Goal: Task Accomplishment & Management: Manage account settings

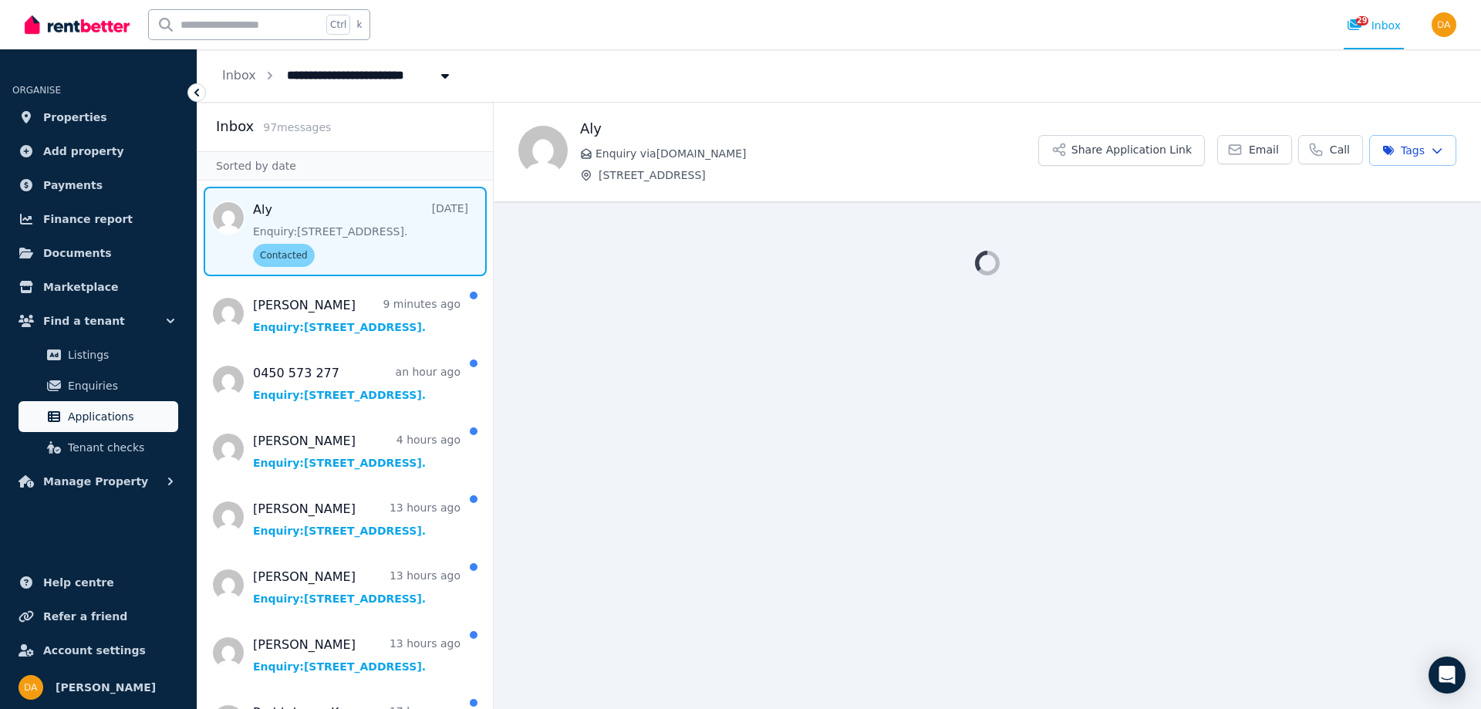
click at [98, 420] on span "Applications" at bounding box center [120, 416] width 104 height 19
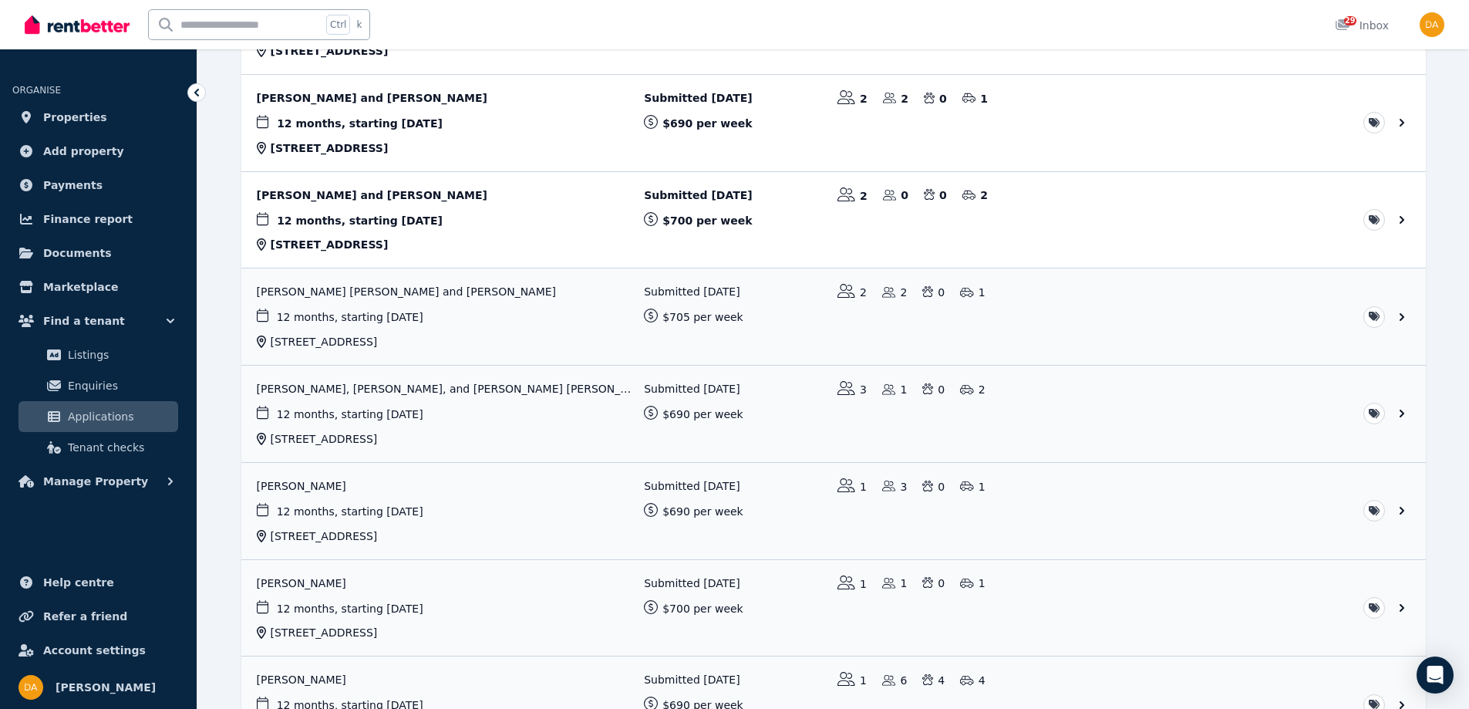
scroll to position [1388, 0]
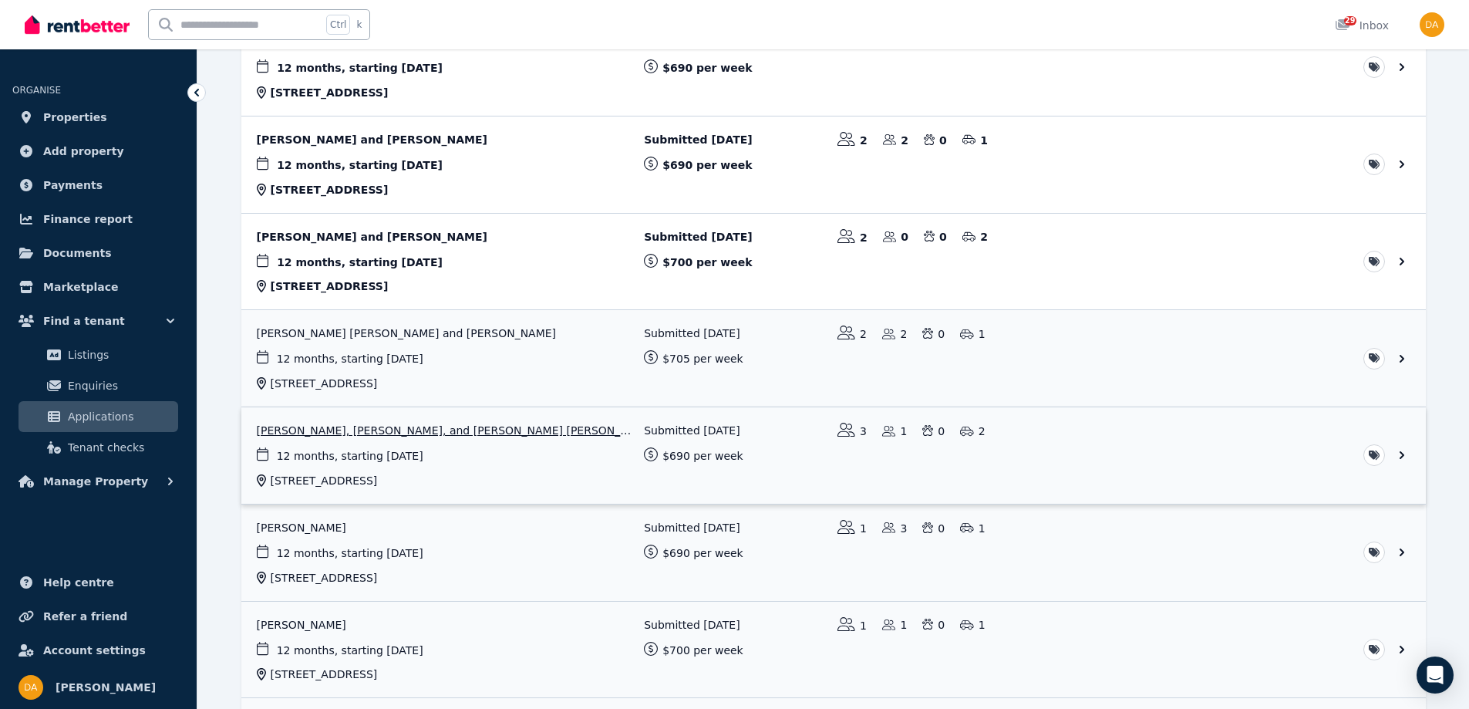
click at [413, 431] on link "View application: Atika Sultana, Sadia Akhter, and Abrar Rahman Nibir" at bounding box center [833, 455] width 1185 height 96
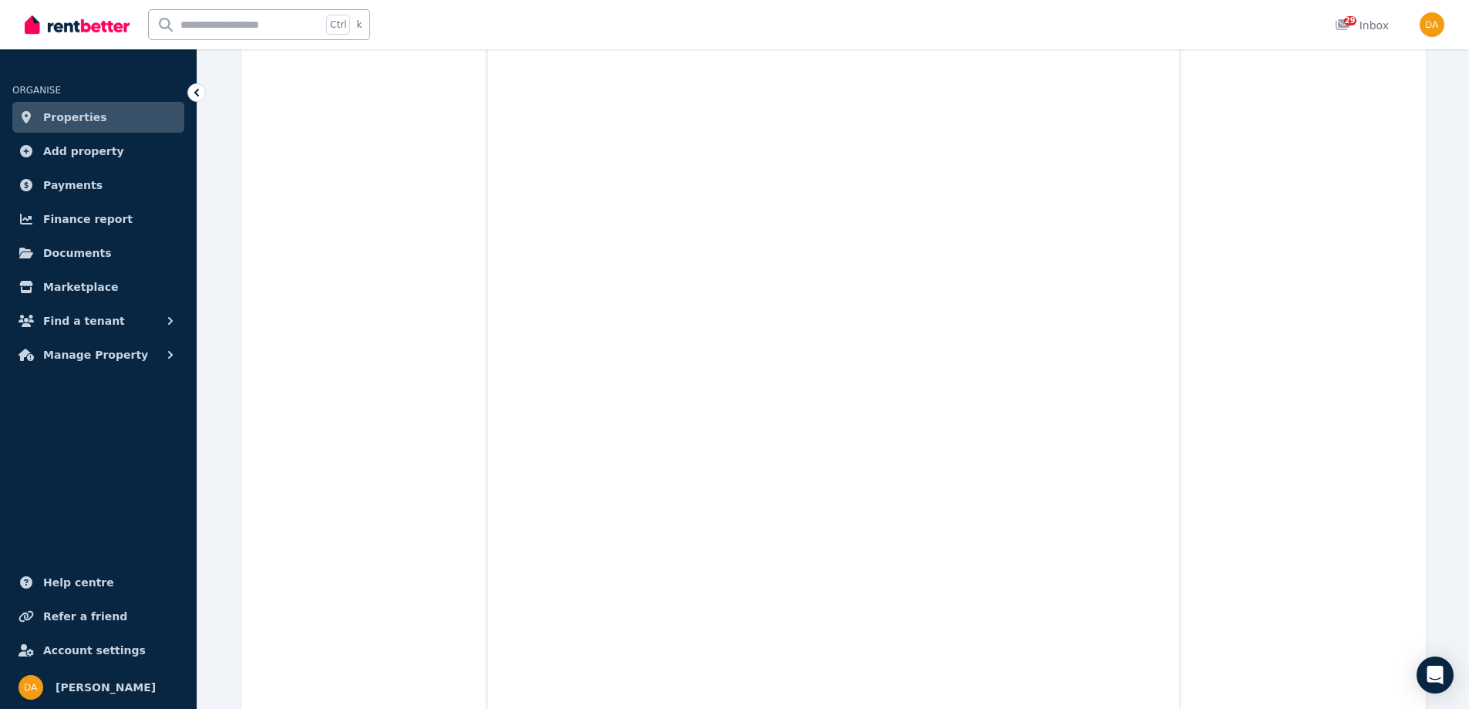
scroll to position [3057, 0]
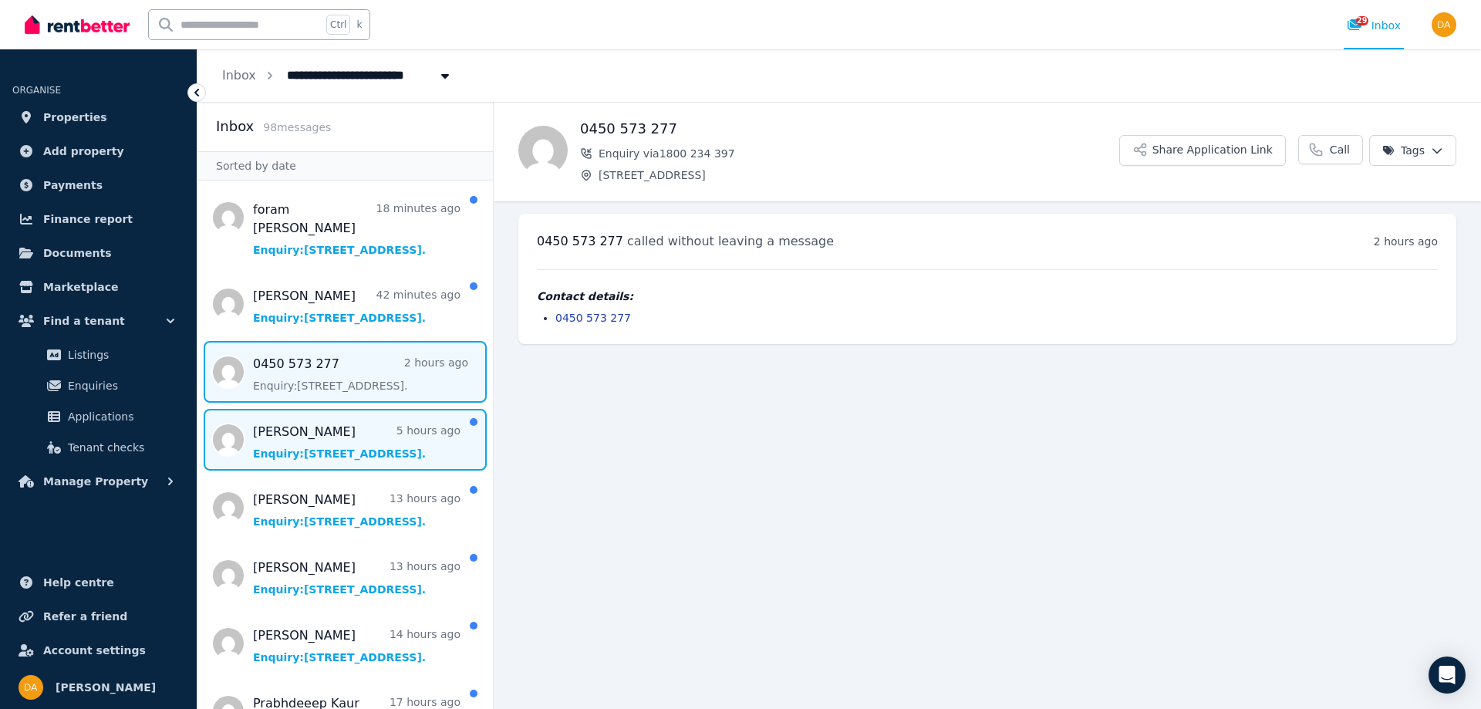
click at [316, 440] on span "Message list" at bounding box center [344, 440] width 295 height 62
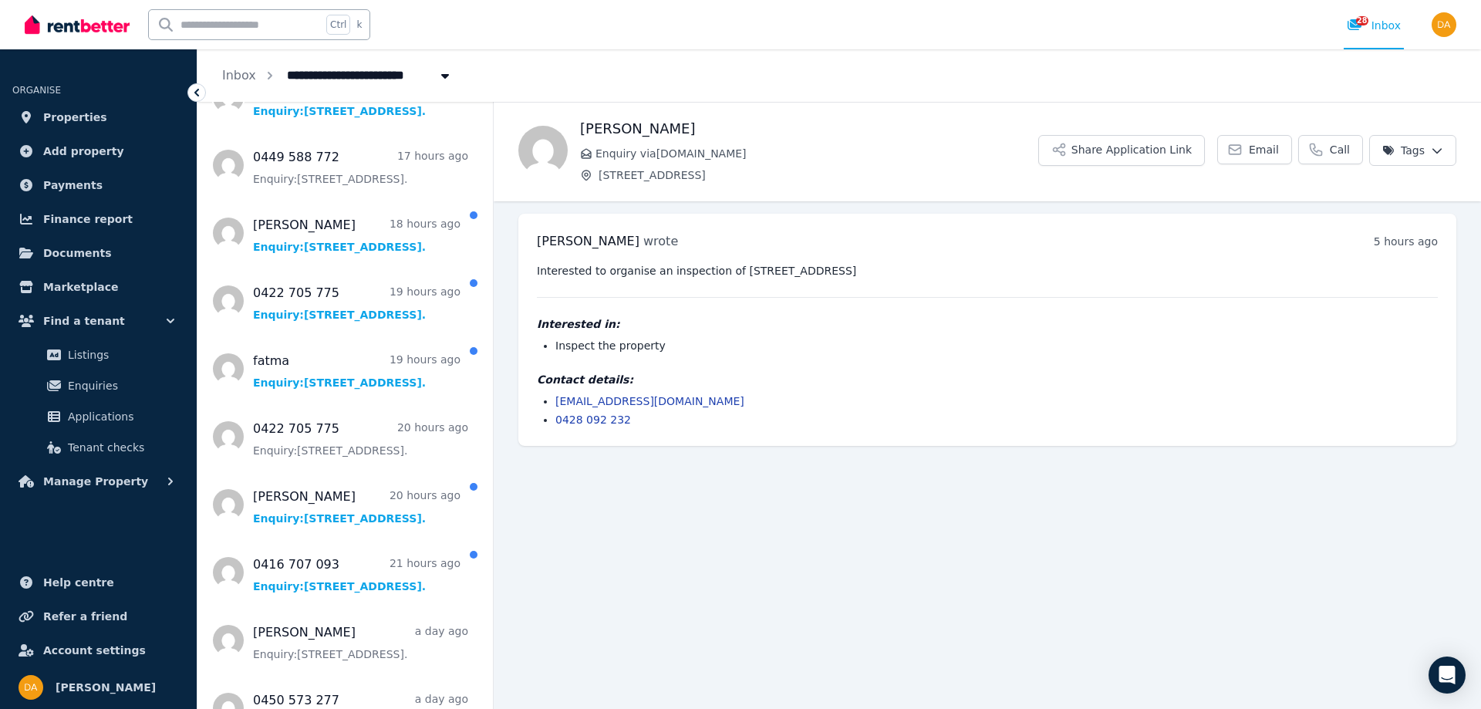
scroll to position [617, 0]
